Goal: Task Accomplishment & Management: Use online tool/utility

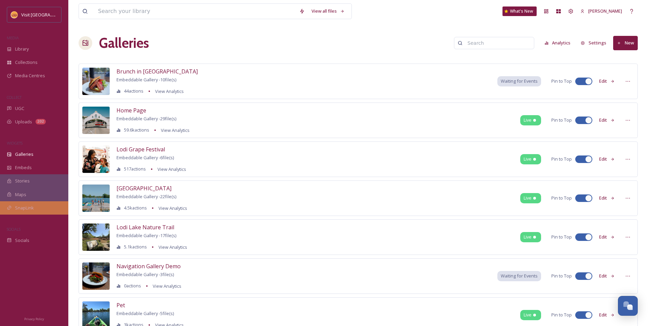
click at [27, 205] on span "SnapLink" at bounding box center [24, 208] width 19 height 6
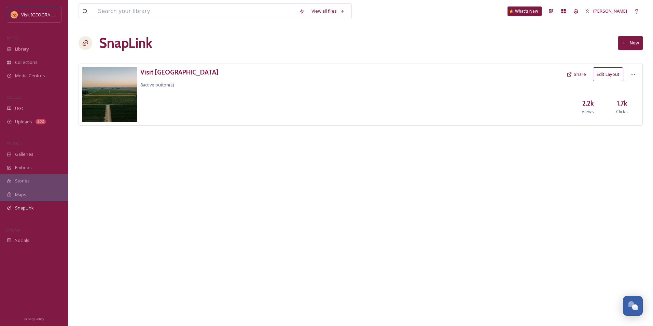
click at [610, 74] on button "Edit Layout" at bounding box center [608, 74] width 30 height 14
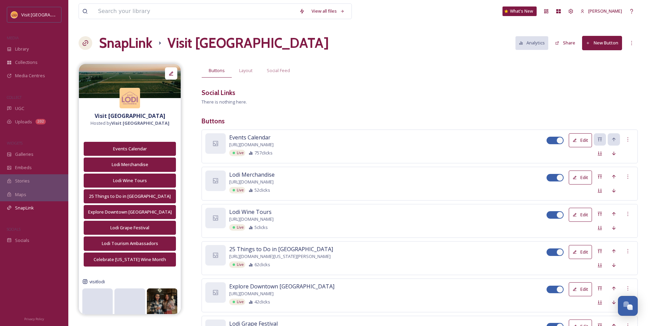
click at [609, 46] on button "New Button" at bounding box center [602, 43] width 40 height 14
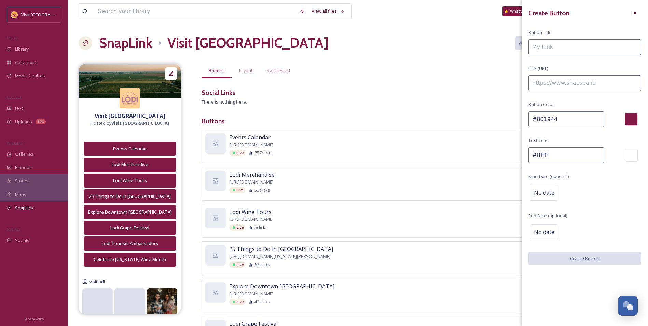
click at [562, 41] on input at bounding box center [584, 47] width 113 height 16
click at [562, 44] on input at bounding box center [584, 47] width 113 height 16
click at [547, 46] on input at bounding box center [584, 47] width 113 height 16
paste input "[URL][DOMAIN_NAME]"
type input "[URL][DOMAIN_NAME]"
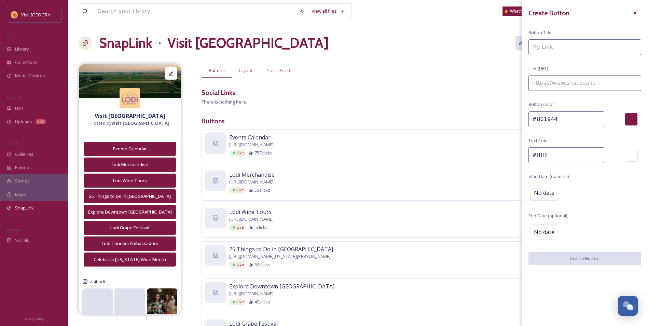
click at [584, 84] on input at bounding box center [584, 83] width 113 height 16
paste input "[URL][DOMAIN_NAME]"
type input "[URL][DOMAIN_NAME]"
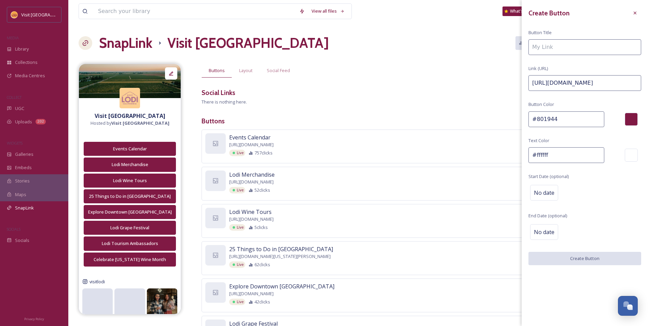
click at [568, 50] on input at bounding box center [584, 47] width 113 height 16
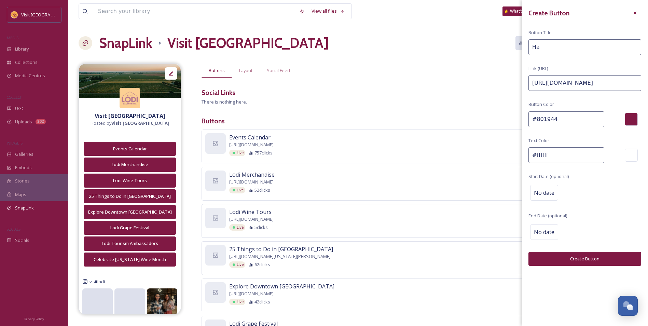
type input "H"
type input "Lodi Hallo-wine Trolley"
click at [587, 252] on button "Create Button" at bounding box center [584, 259] width 113 height 14
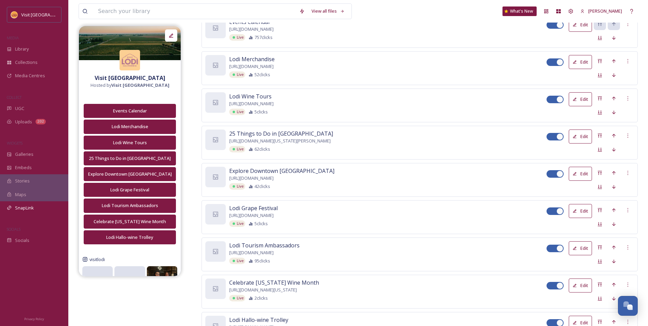
scroll to position [87, 0]
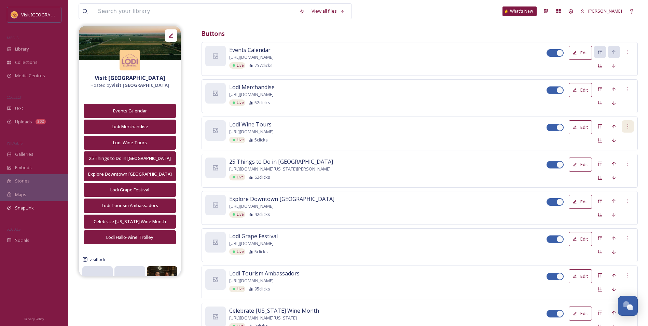
click at [631, 129] on div at bounding box center [628, 126] width 12 height 12
click at [616, 162] on span "Delete Button" at bounding box center [616, 161] width 28 height 6
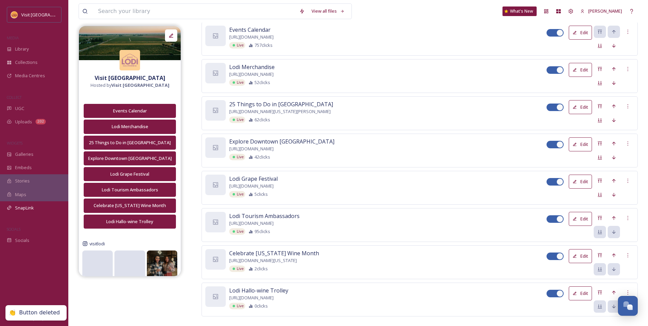
scroll to position [119, 0]
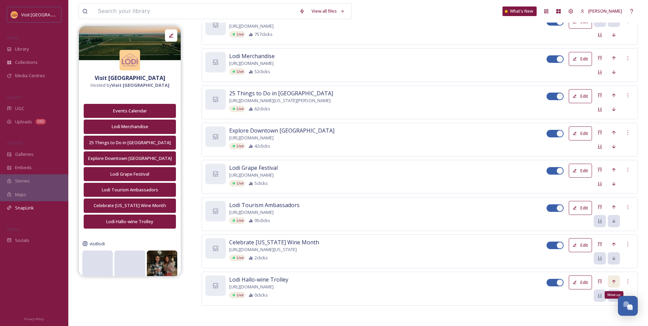
click at [614, 282] on icon at bounding box center [613, 281] width 5 height 5
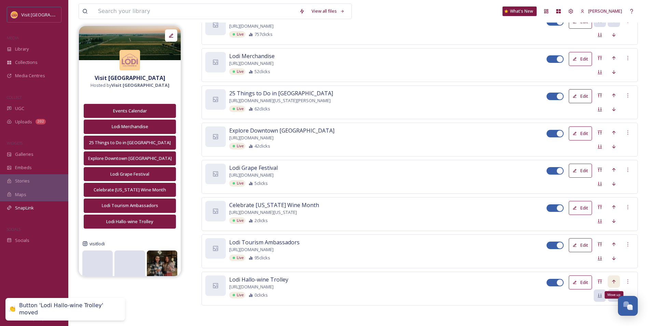
click at [616, 282] on icon at bounding box center [613, 281] width 5 height 5
click at [615, 243] on icon at bounding box center [613, 243] width 5 height 5
click at [615, 205] on icon at bounding box center [613, 206] width 5 height 5
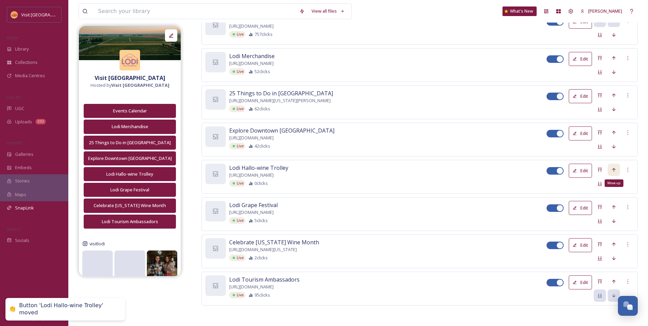
click at [614, 170] on icon at bounding box center [613, 169] width 5 height 5
click at [613, 129] on div "Move up" at bounding box center [614, 132] width 12 height 12
